Goal: Manage account settings

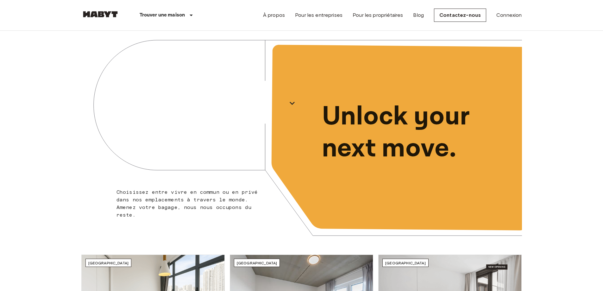
click at [507, 11] on div "À propos Pour les entreprises Pour les propriétaires Blog Contactez-nous Connex…" at bounding box center [392, 15] width 259 height 30
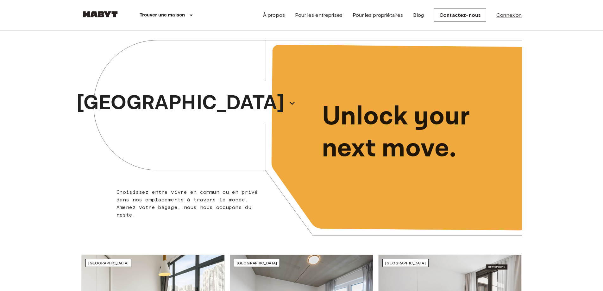
click at [506, 14] on link "Connexion" at bounding box center [509, 15] width 25 height 8
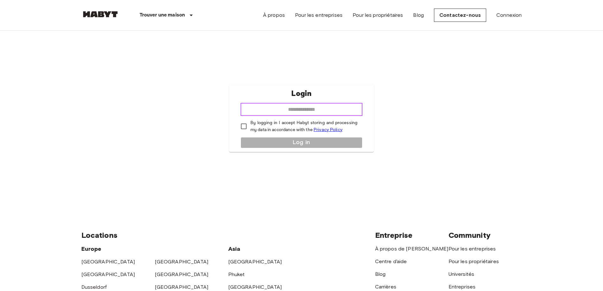
click at [271, 110] on input "email" at bounding box center [302, 109] width 122 height 13
type input "**********"
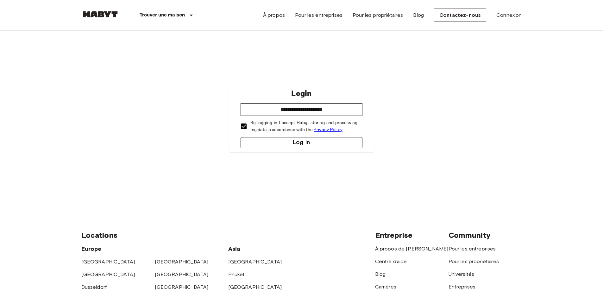
click at [293, 141] on button "Log in" at bounding box center [302, 142] width 122 height 11
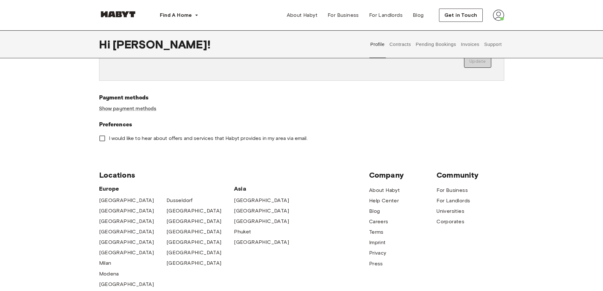
scroll to position [190, 0]
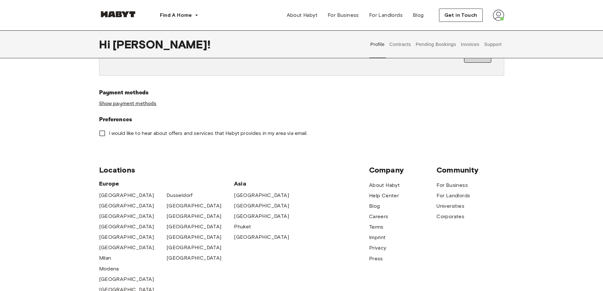
click at [125, 103] on link "Show payment methods" at bounding box center [128, 103] width 58 height 7
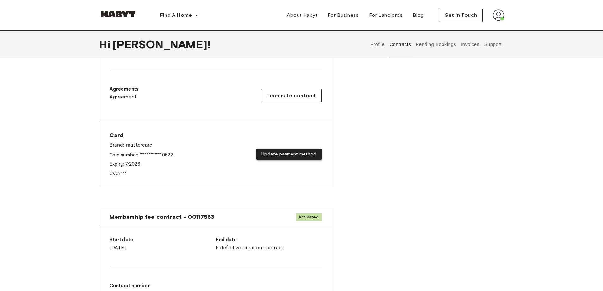
click at [287, 154] on button "Update payment method" at bounding box center [288, 155] width 65 height 12
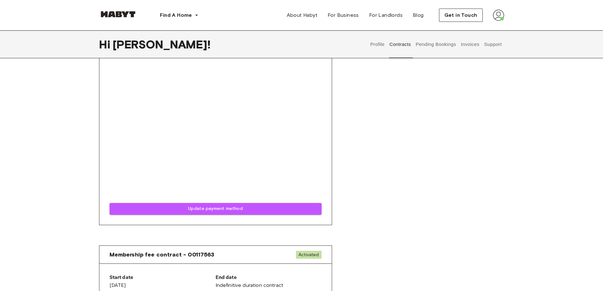
scroll to position [507, 0]
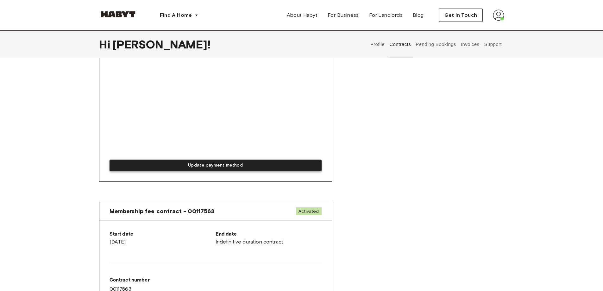
click at [202, 162] on button "Update payment method" at bounding box center [216, 166] width 212 height 12
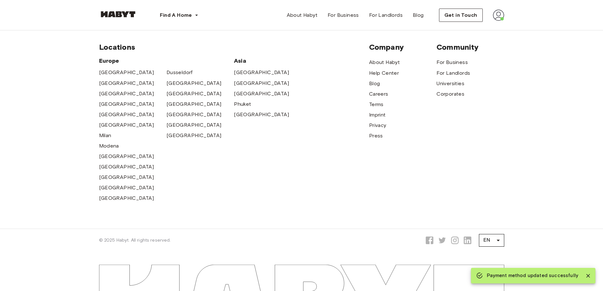
drag, startPoint x: 589, startPoint y: 275, endPoint x: 566, endPoint y: 257, distance: 29.4
click at [588, 275] on icon "Close" at bounding box center [588, 276] width 6 height 6
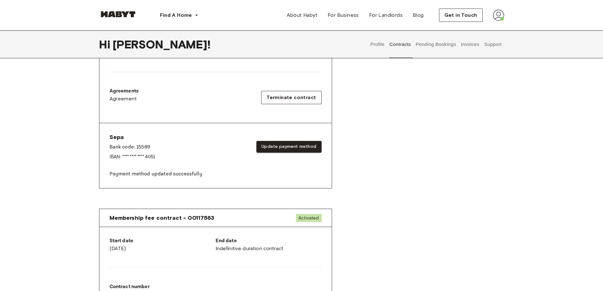
scroll to position [158, 0]
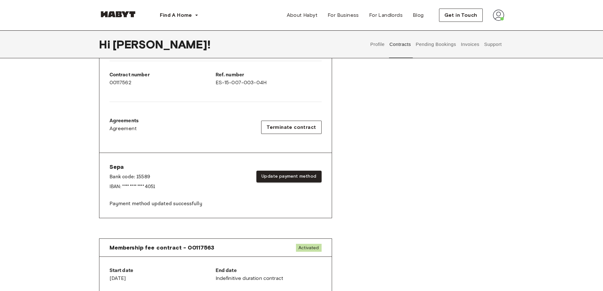
click at [501, 15] on img at bounding box center [498, 14] width 11 height 11
click at [480, 42] on span "Log out" at bounding box center [480, 43] width 19 height 8
